Goal: Transaction & Acquisition: Purchase product/service

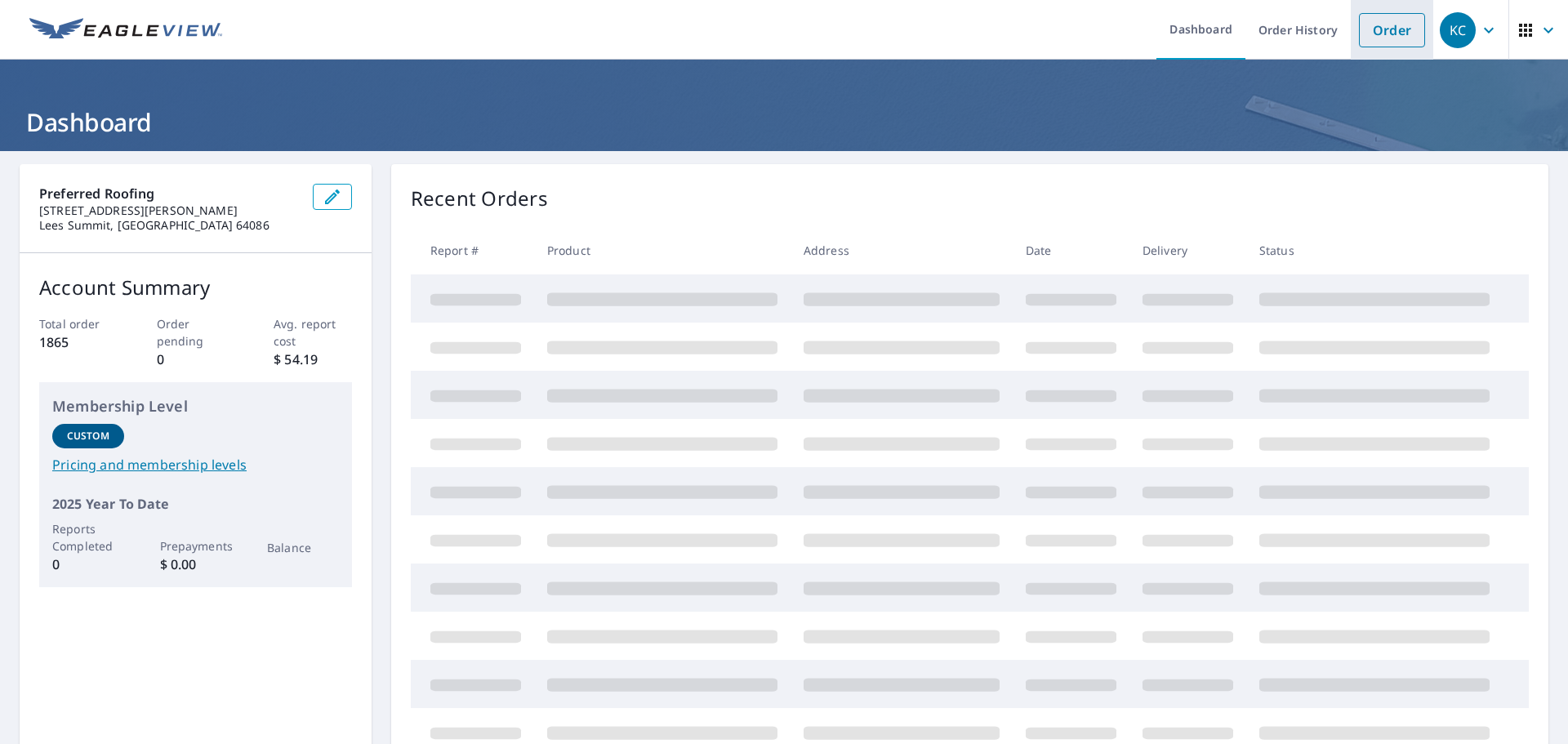
click at [1381, 32] on link "Order" at bounding box center [1391, 29] width 66 height 34
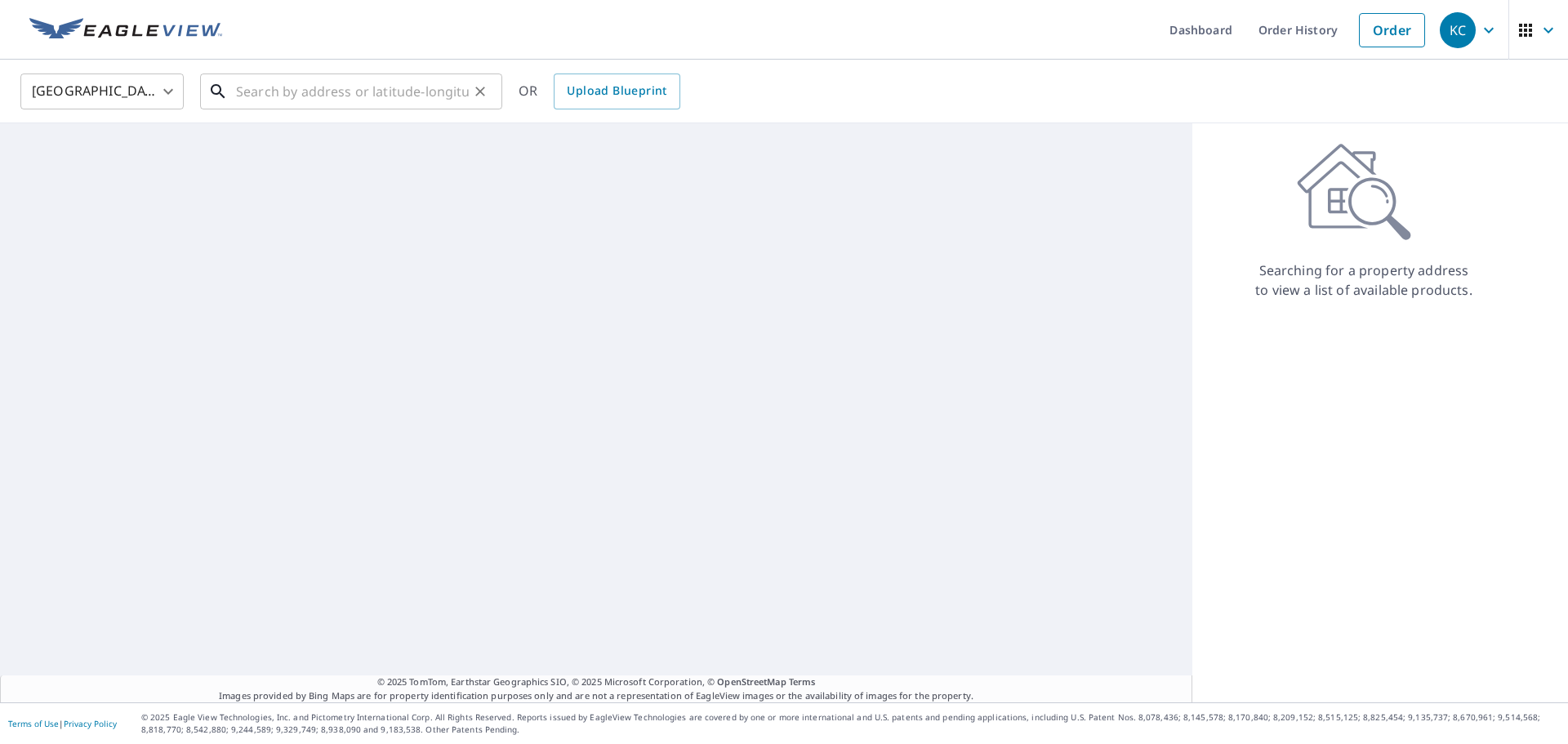
click at [242, 87] on input "text" at bounding box center [352, 92] width 232 height 46
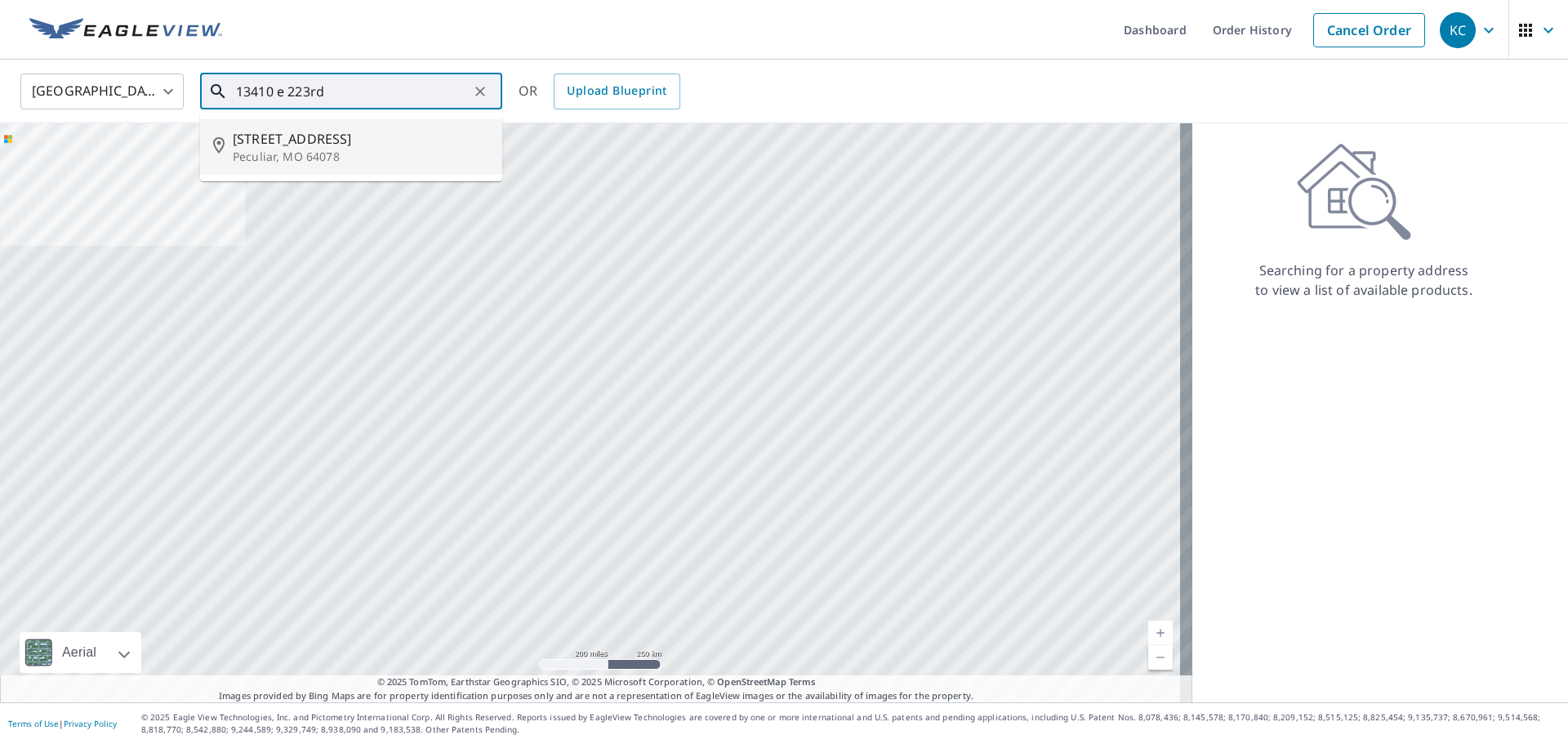
click at [309, 144] on span "[STREET_ADDRESS]" at bounding box center [360, 138] width 256 height 19
type input "[STREET_ADDRESS]"
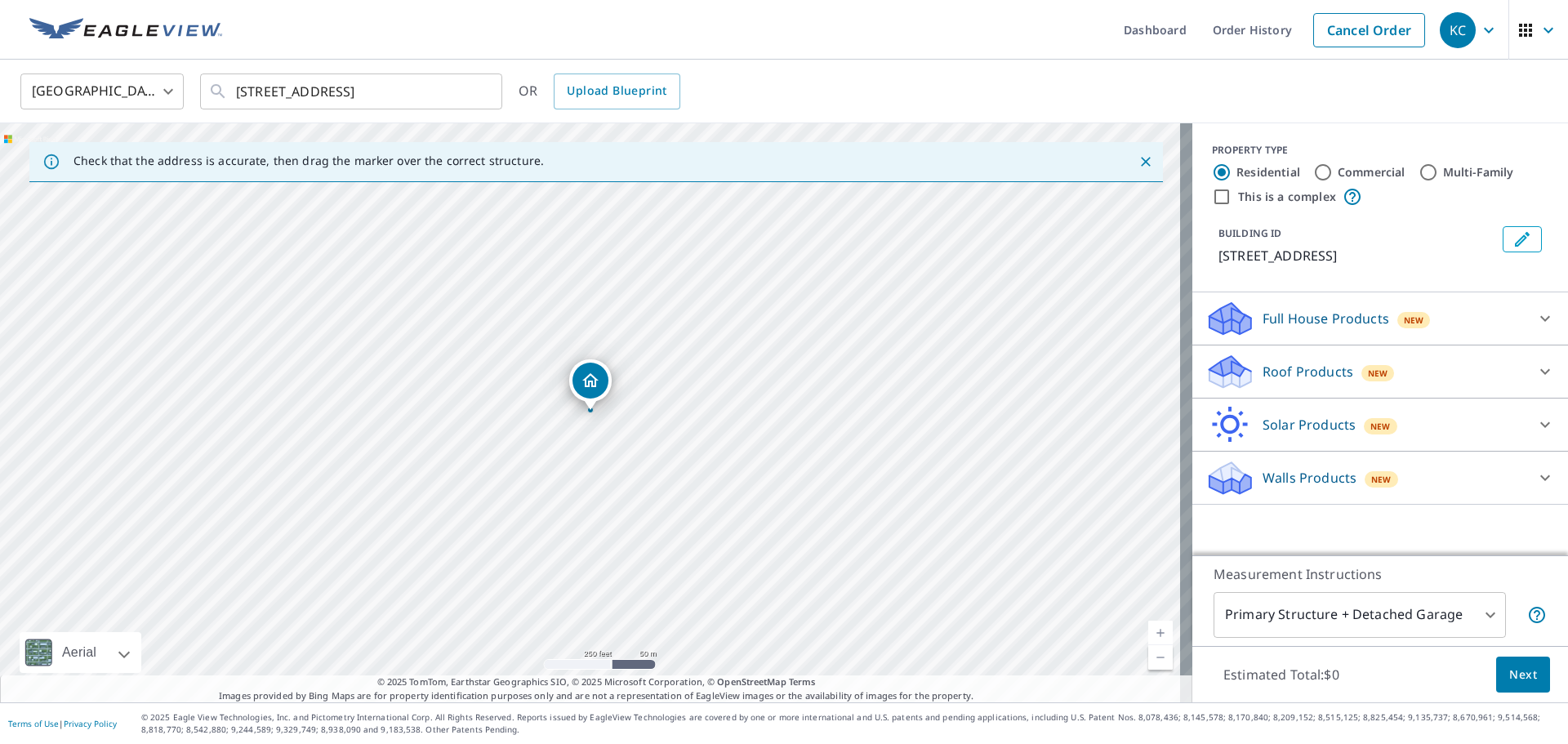
click at [1334, 480] on p "Walls Products" at bounding box center [1309, 477] width 94 height 19
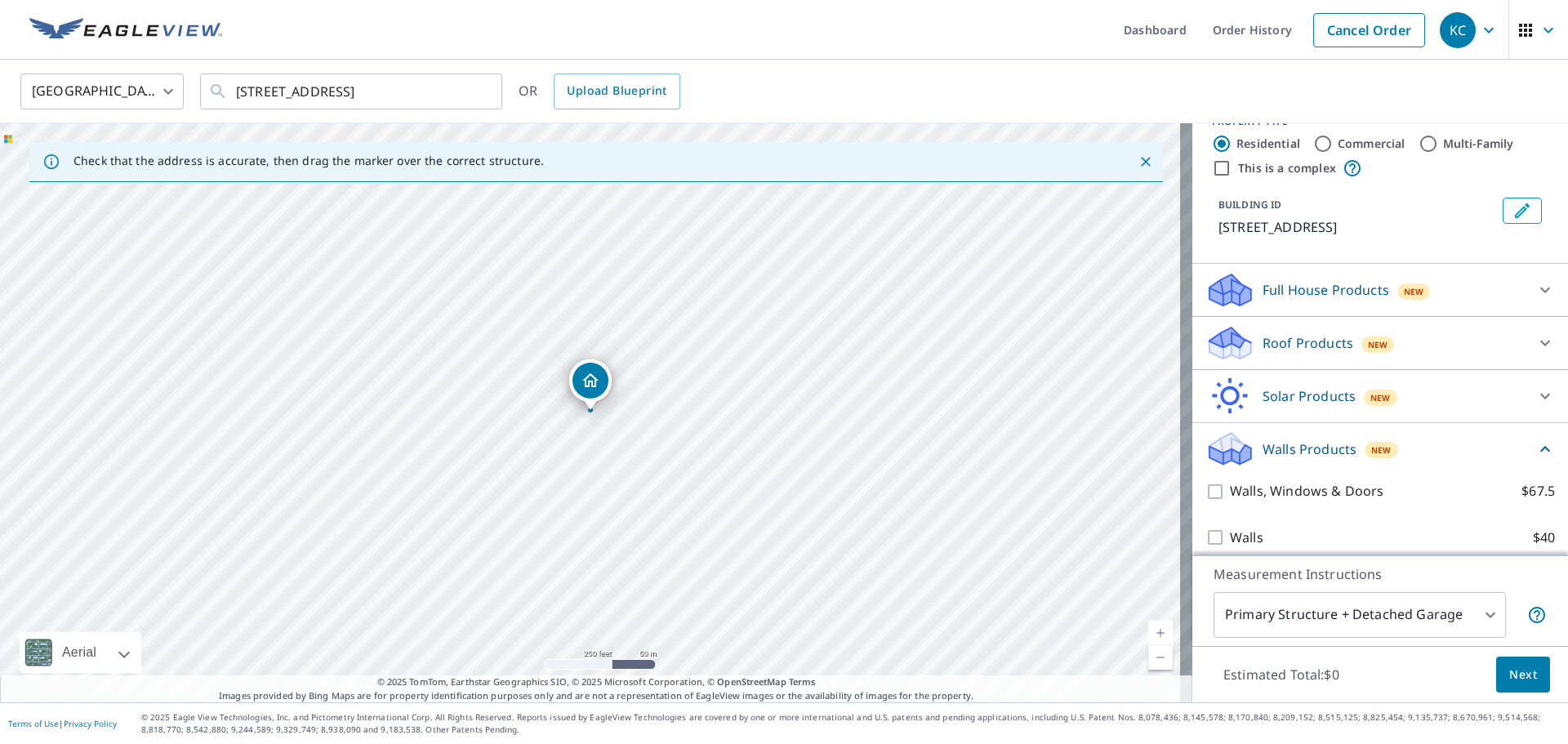
scroll to position [41, 0]
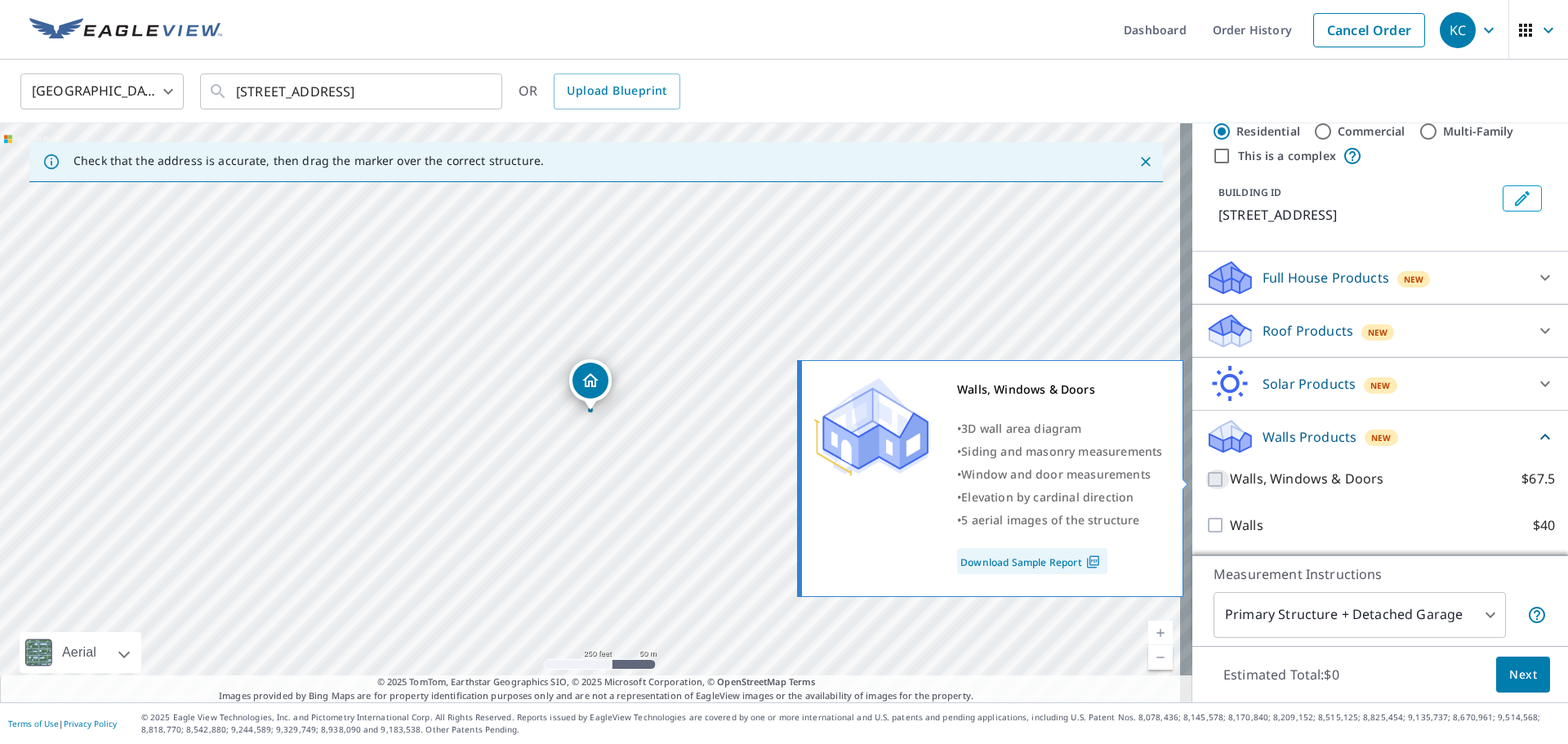
click at [1205, 475] on input "Walls, Windows & Doors $67.5" at bounding box center [1217, 479] width 25 height 19
checkbox input "true"
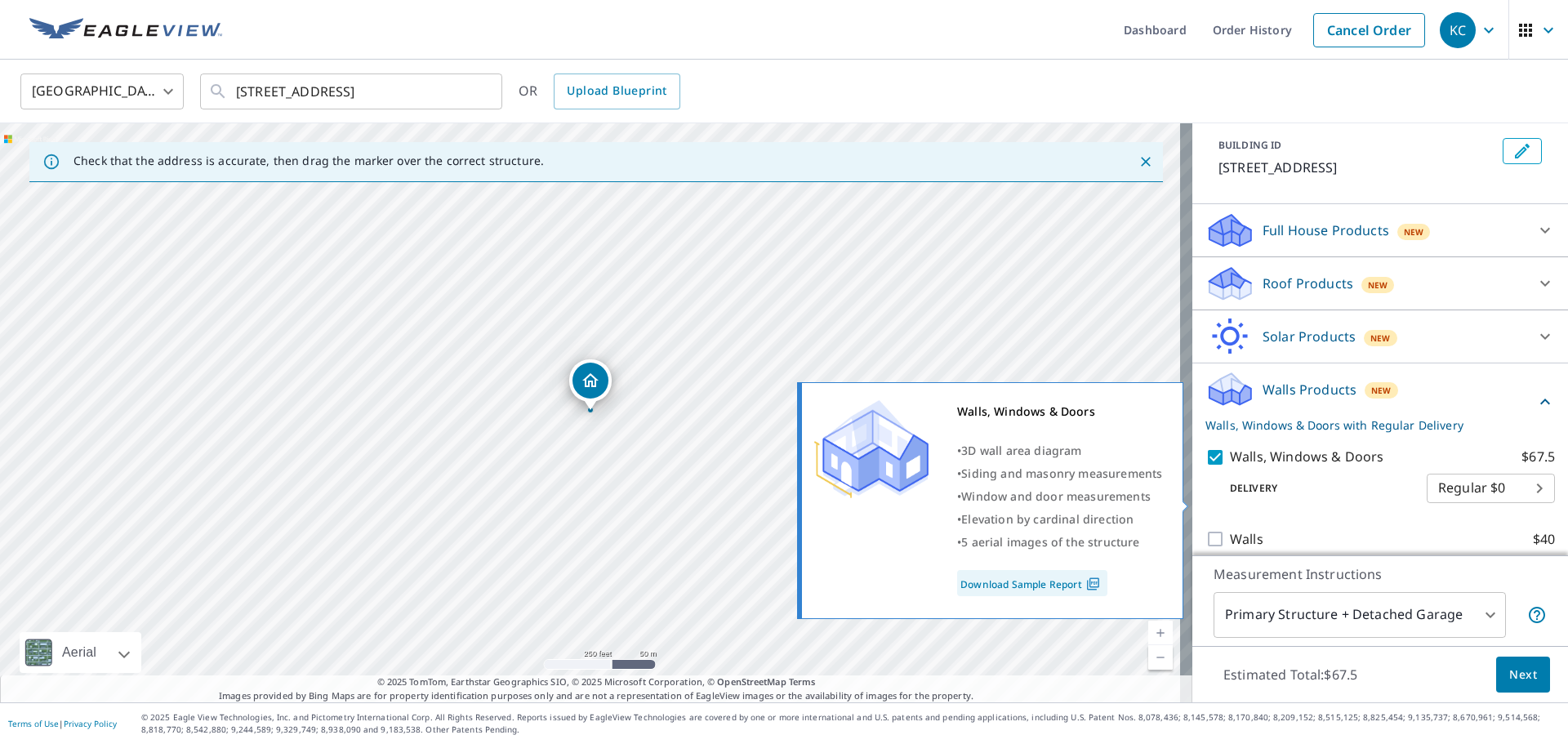
scroll to position [102, 0]
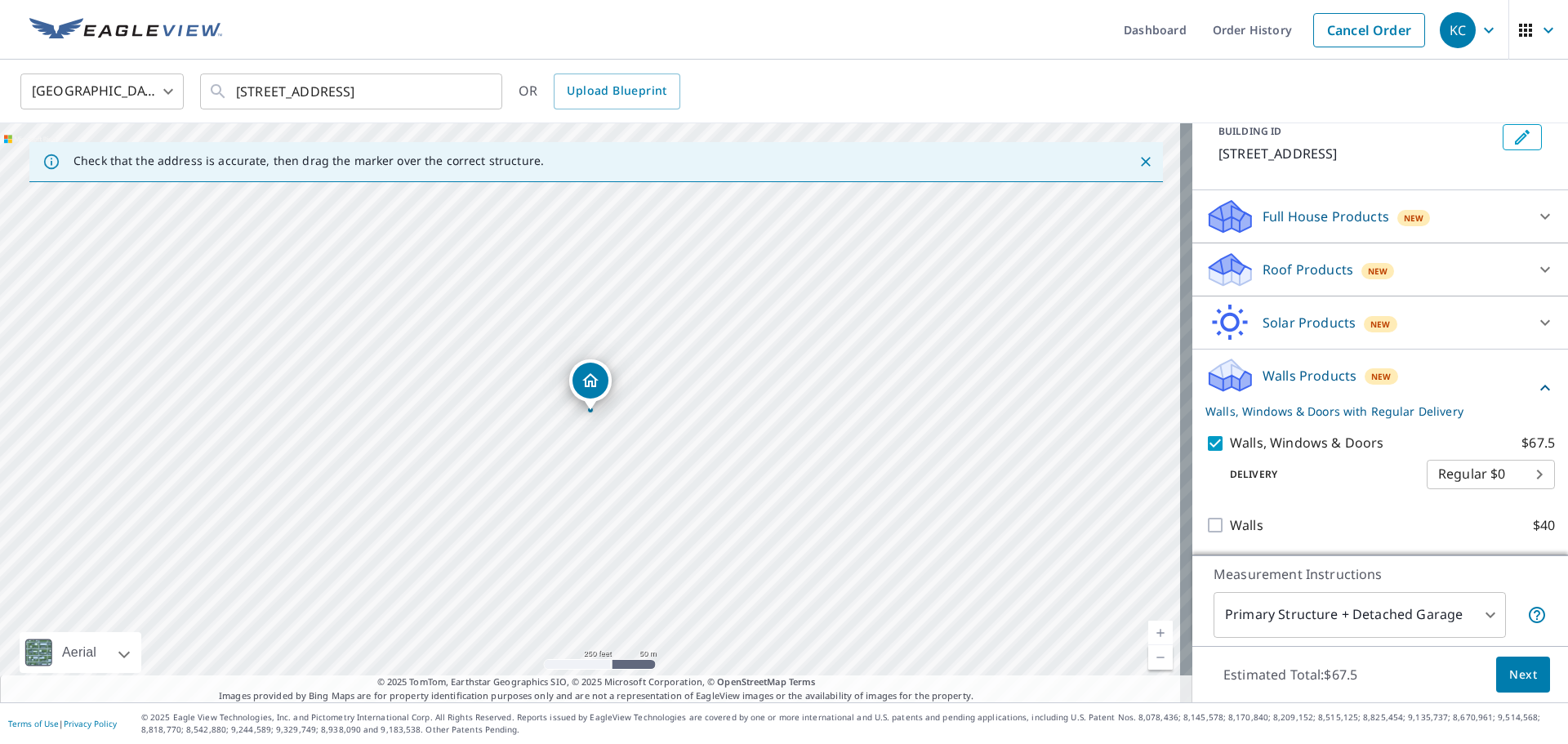
click at [1509, 675] on span "Next" at bounding box center [1522, 674] width 27 height 20
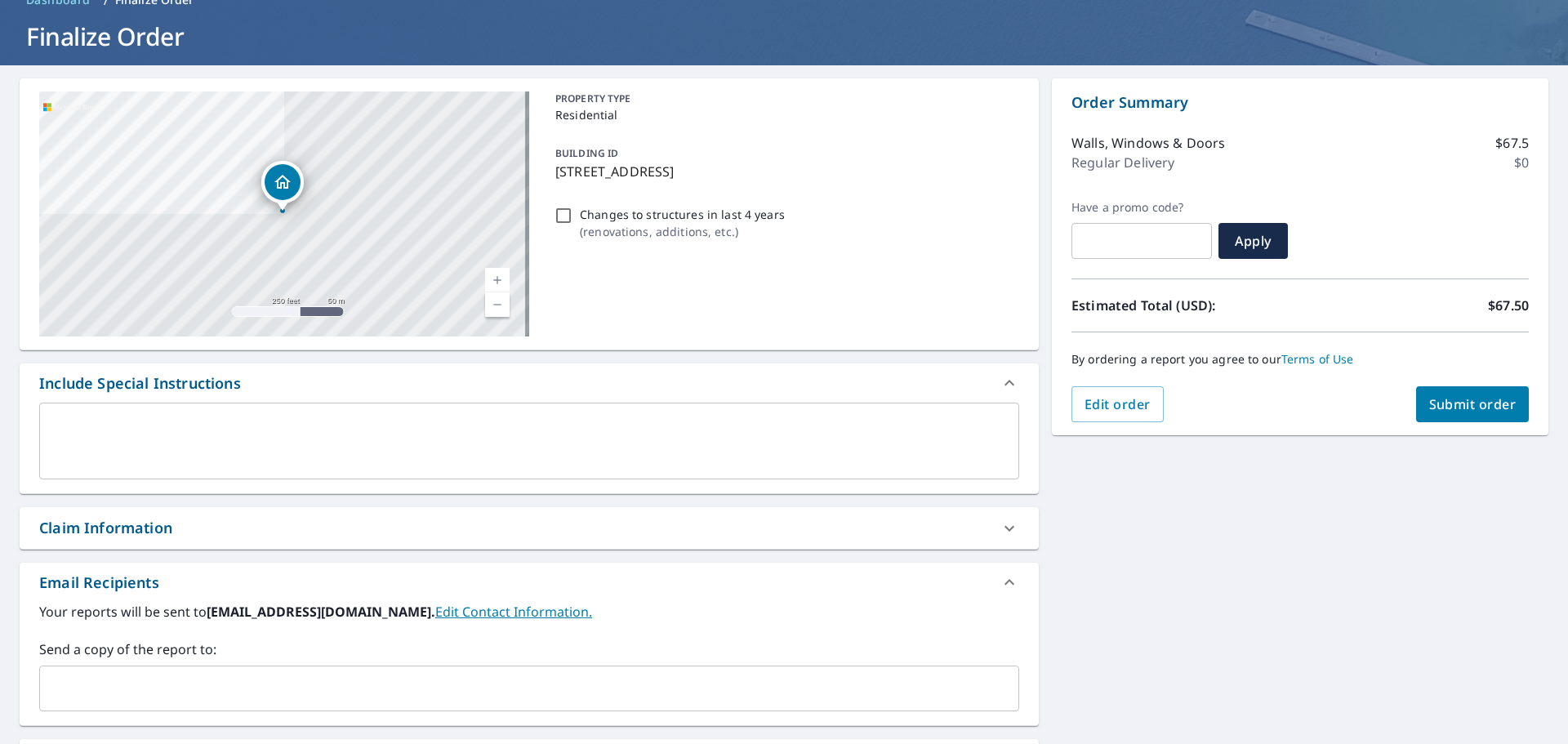
scroll to position [163, 0]
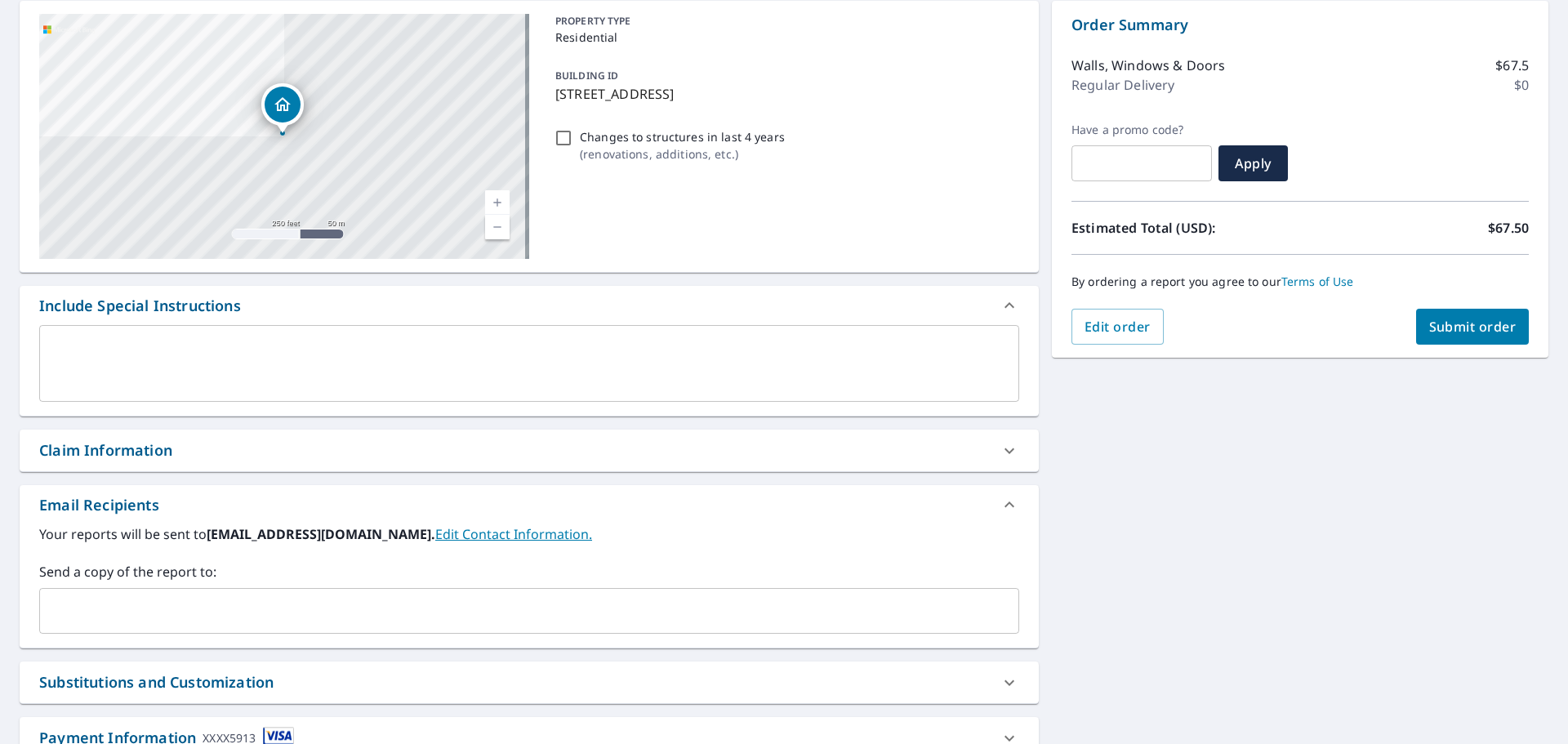
drag, startPoint x: 316, startPoint y: 453, endPoint x: 305, endPoint y: 459, distance: 12.5
click at [315, 452] on div "Claim Information" at bounding box center [514, 450] width 950 height 22
checkbox input "true"
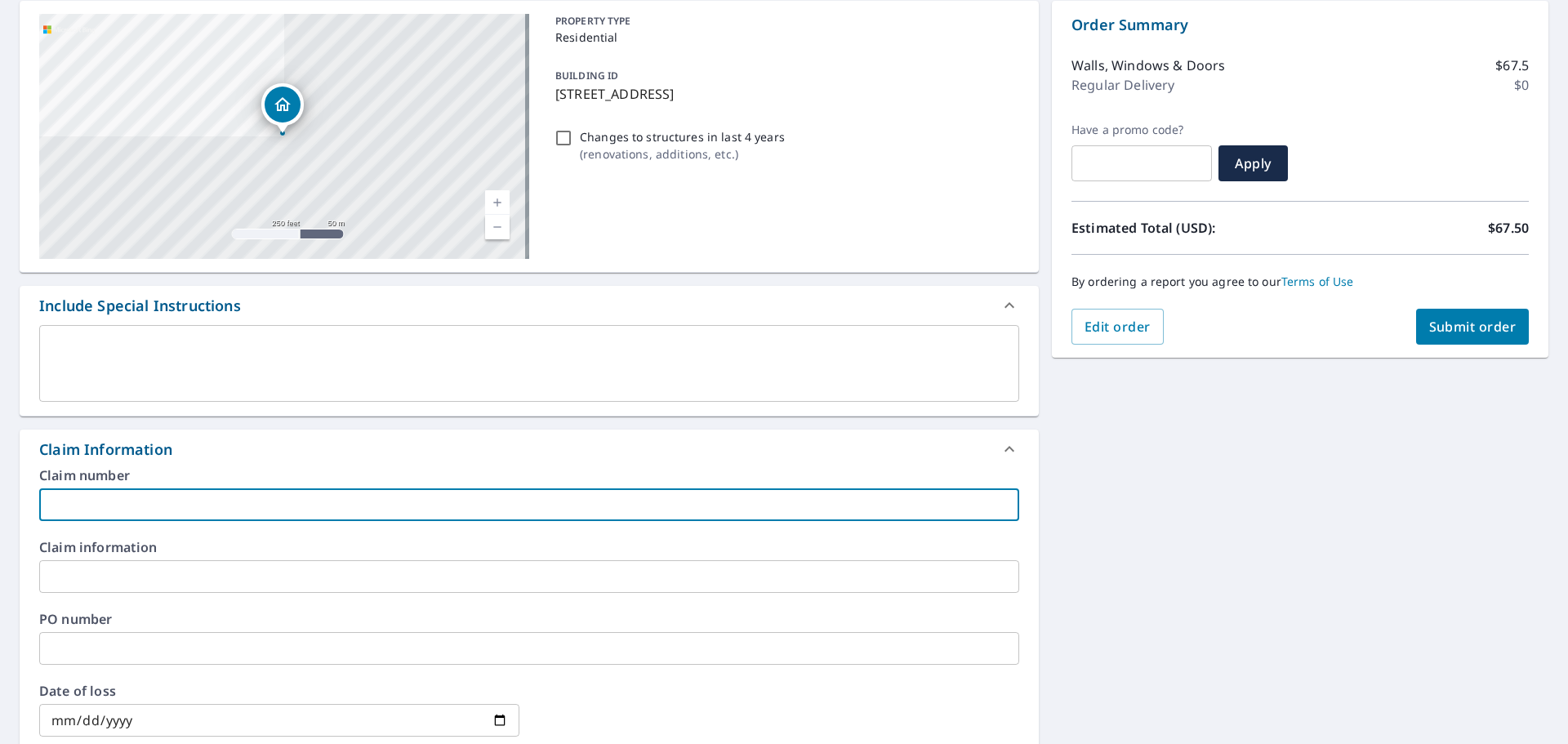
click at [182, 514] on input "text" at bounding box center [529, 505] width 980 height 33
type input "D"
checkbox input "true"
type input "DA"
checkbox input "true"
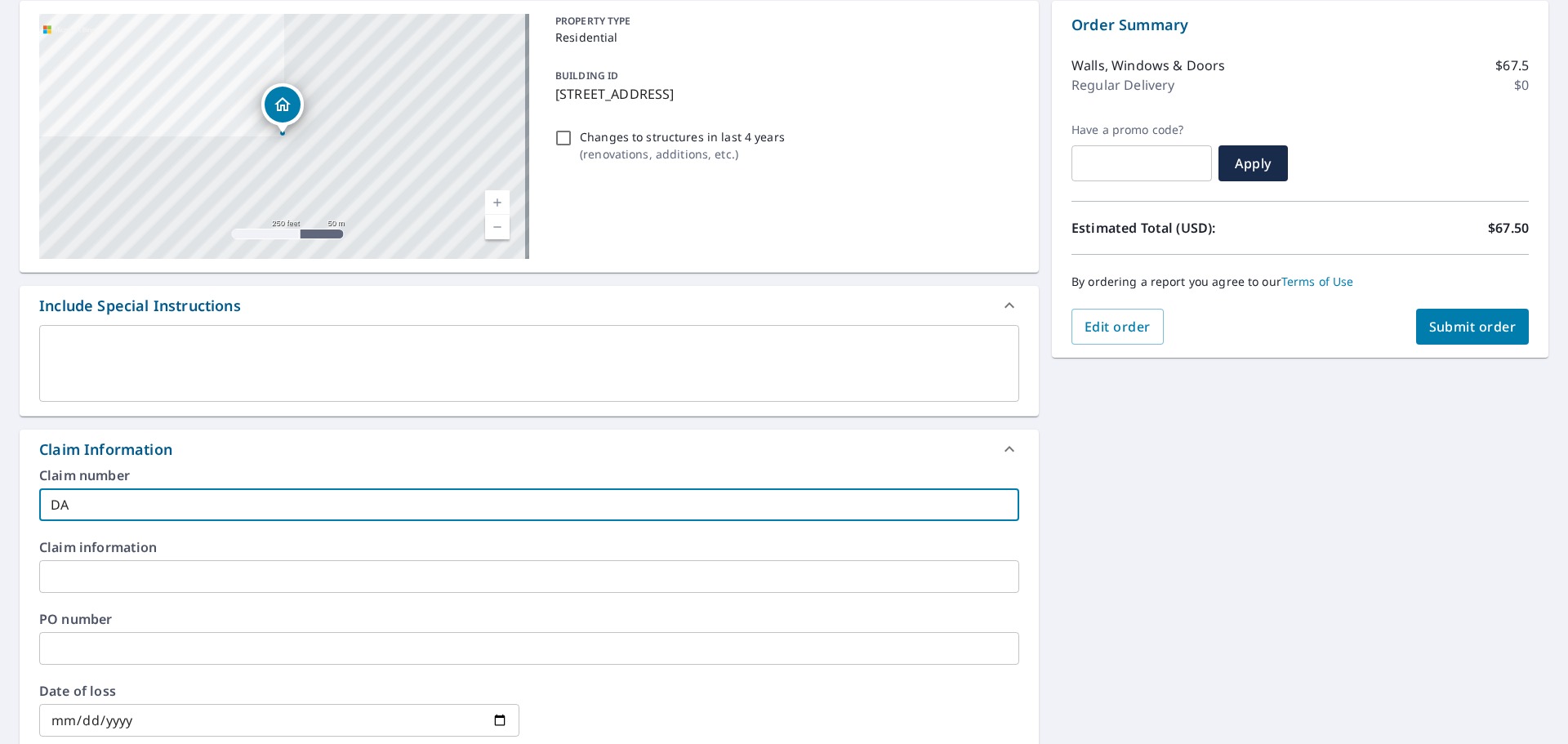
type input "DAL"
checkbox input "true"
type input "[PERSON_NAME]"
checkbox input "true"
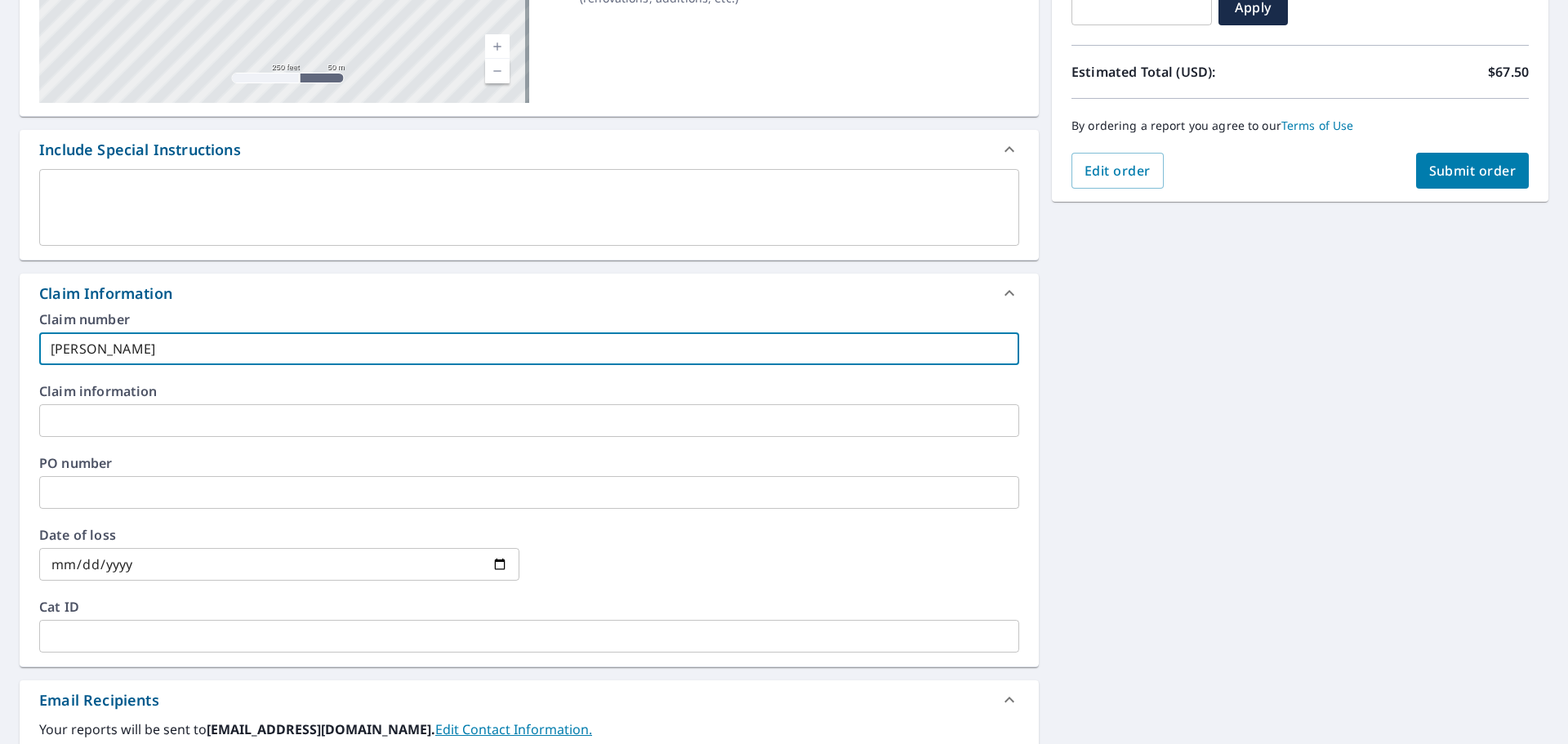
scroll to position [635, 0]
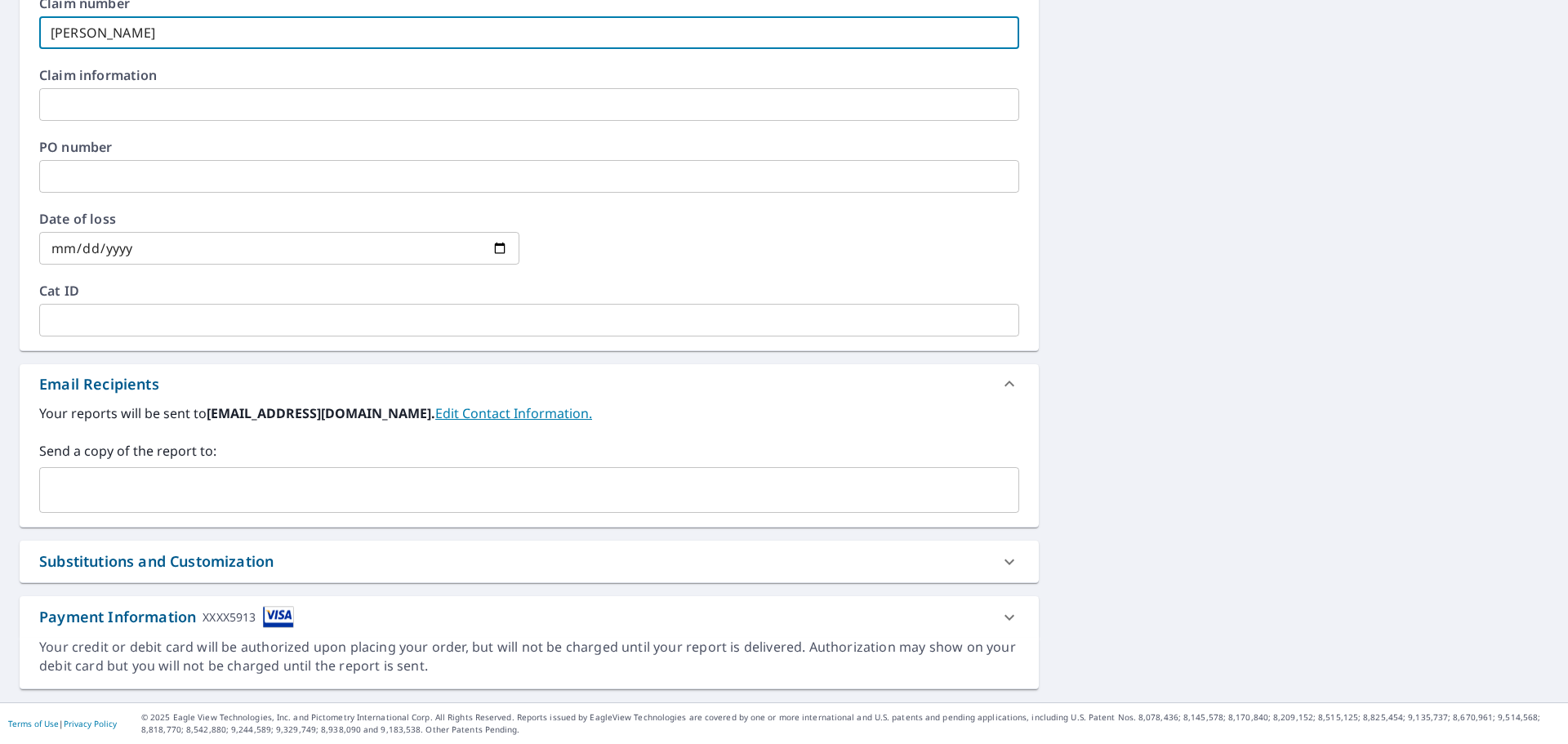
type input "[PERSON_NAME]"
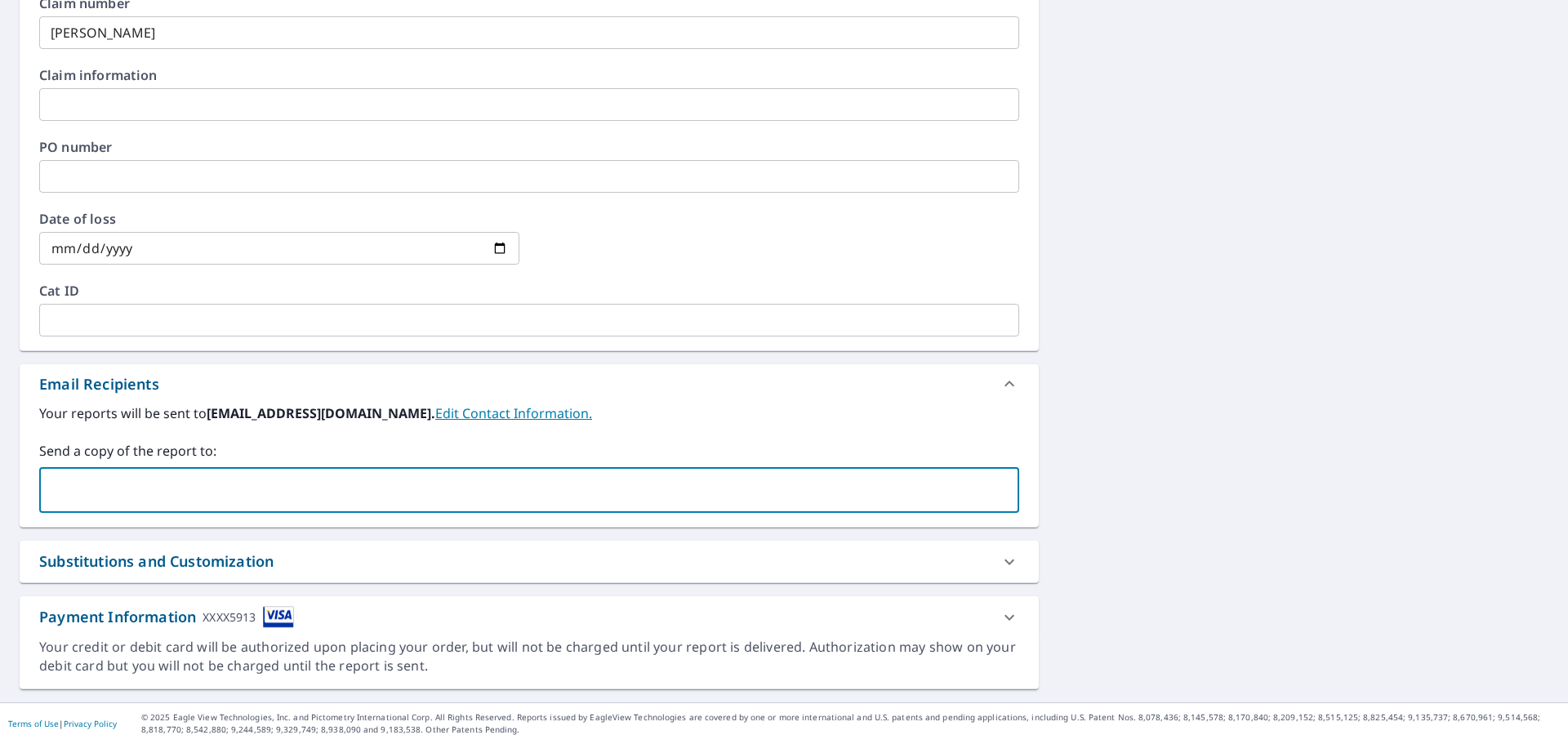
click at [387, 483] on input "text" at bounding box center [517, 491] width 940 height 31
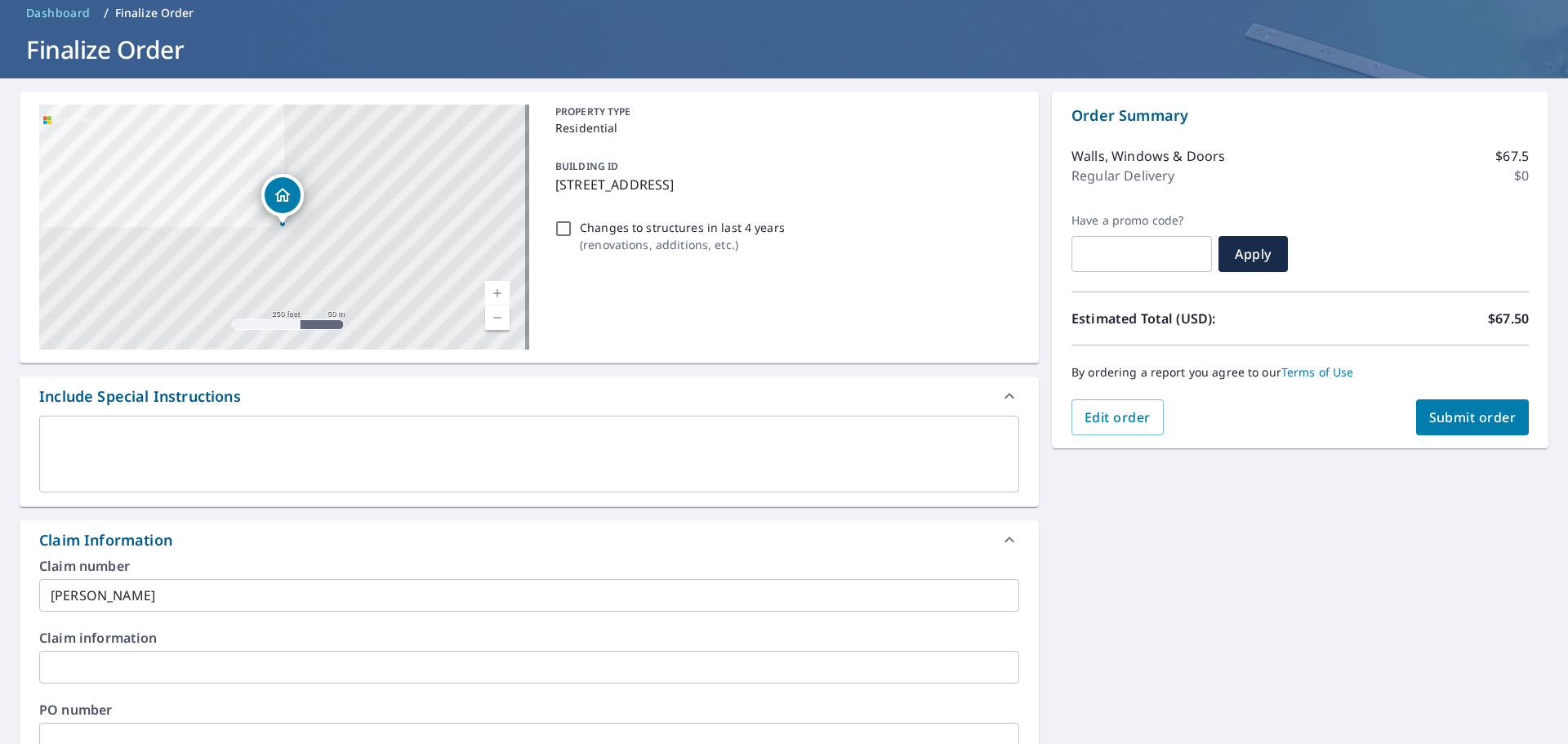
scroll to position [0, 0]
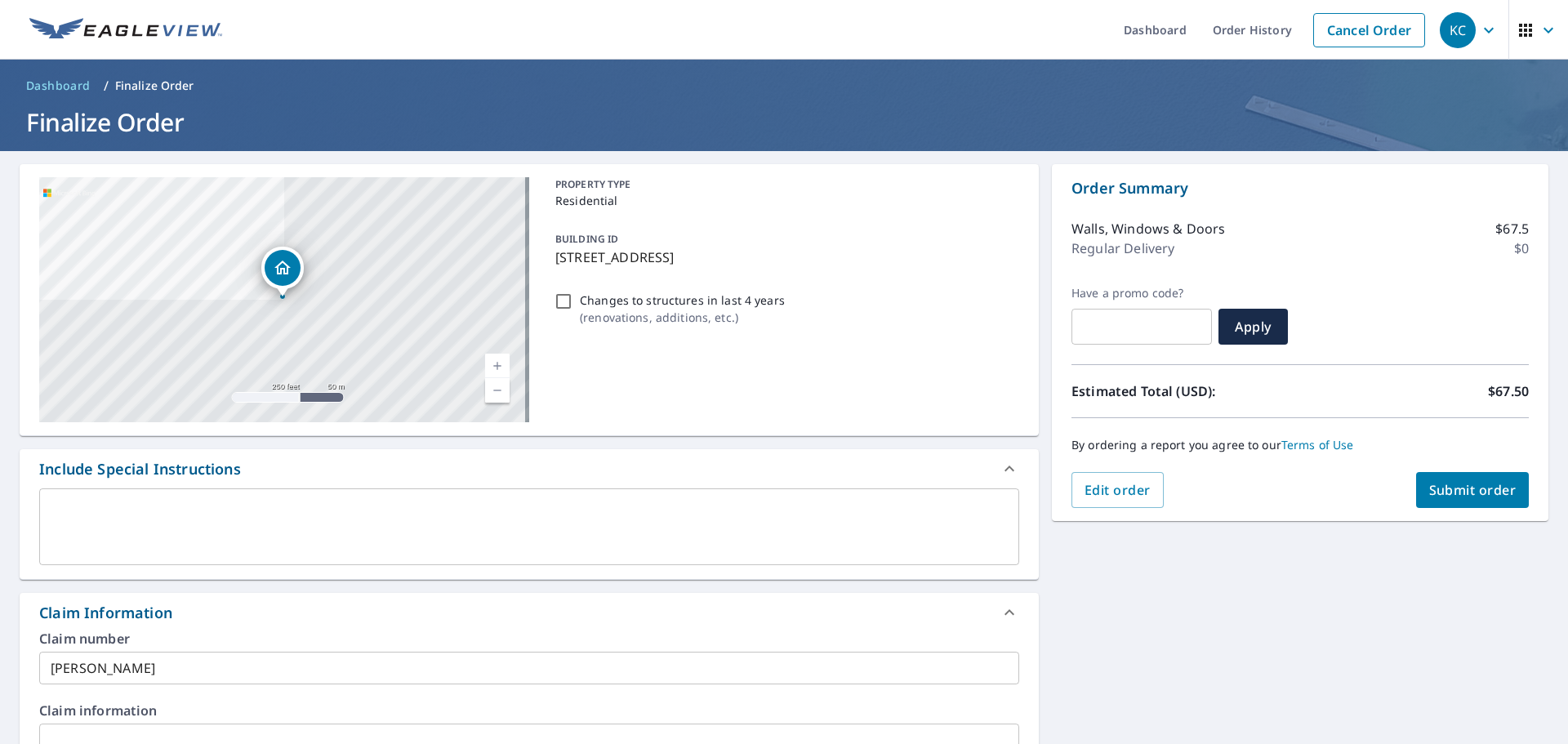
type input "[PERSON_NAME][EMAIL_ADDRESS][PERSON_NAME][DOMAIN_NAME]"
click at [1468, 494] on span "Submit order" at bounding box center [1472, 491] width 87 height 18
checkbox input "true"
